Goal: Information Seeking & Learning: Understand process/instructions

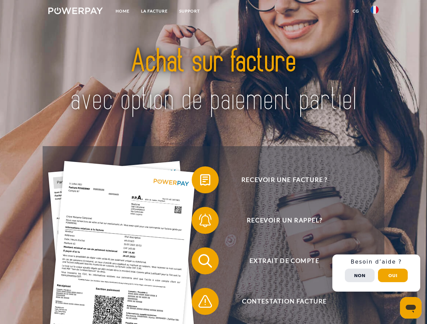
click at [75, 12] on img at bounding box center [75, 10] width 54 height 7
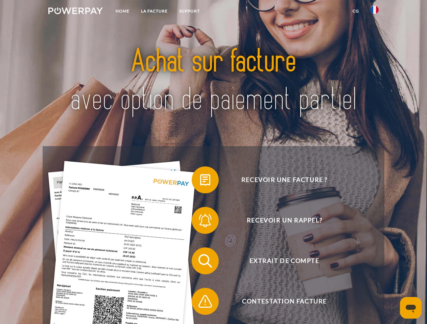
click at [374, 12] on img at bounding box center [374, 10] width 8 height 8
click at [355, 11] on link "CG" at bounding box center [356, 11] width 18 height 12
click at [200, 181] on span at bounding box center [195, 180] width 34 height 34
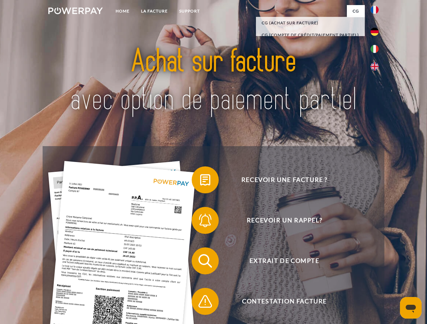
click at [200, 222] on span at bounding box center [195, 221] width 34 height 34
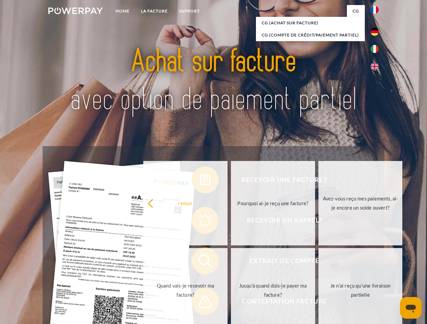
click at [231, 262] on link "Jusqu'à quand dois-je payer ma facture?" at bounding box center [273, 290] width 84 height 84
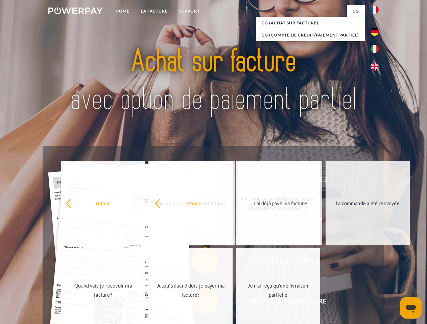
click at [200, 303] on span at bounding box center [195, 302] width 34 height 34
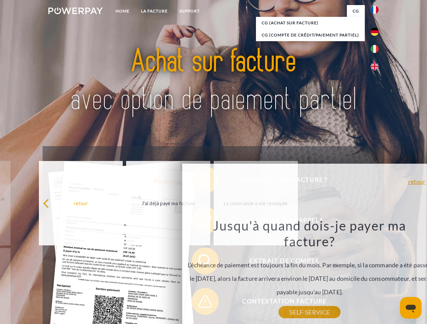
click at [376, 273] on div "Recevoir une facture ? Recevoir un rappel? Extrait de compte retour" at bounding box center [213, 281] width 341 height 270
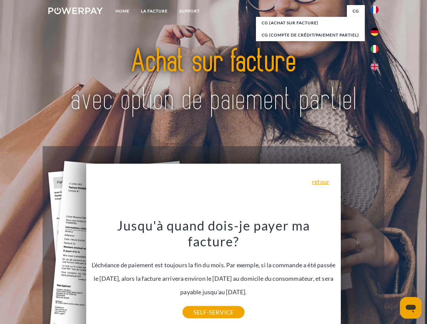
click at [359, 275] on span "Extrait de compte" at bounding box center [284, 261] width 166 height 27
click at [393, 276] on header "Home LA FACTURE Support" at bounding box center [213, 233] width 427 height 467
